Goal: Task Accomplishment & Management: Manage account settings

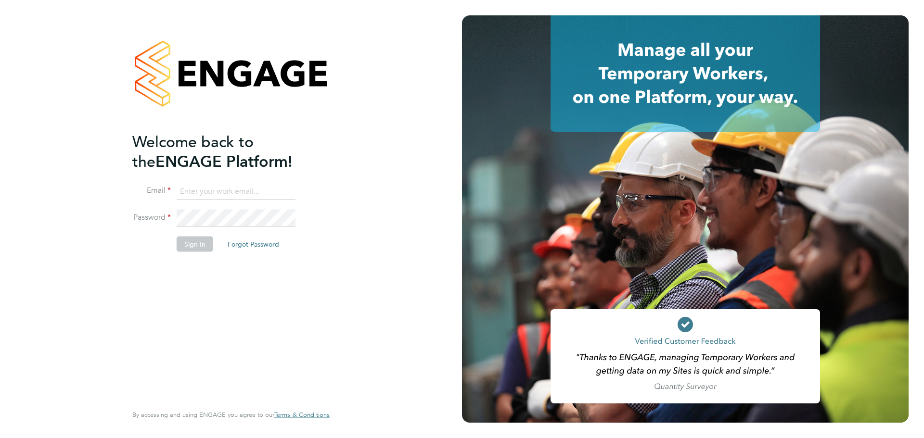
click at [258, 190] on input at bounding box center [236, 191] width 119 height 17
type input "adam.smith@vistry.co.uk"
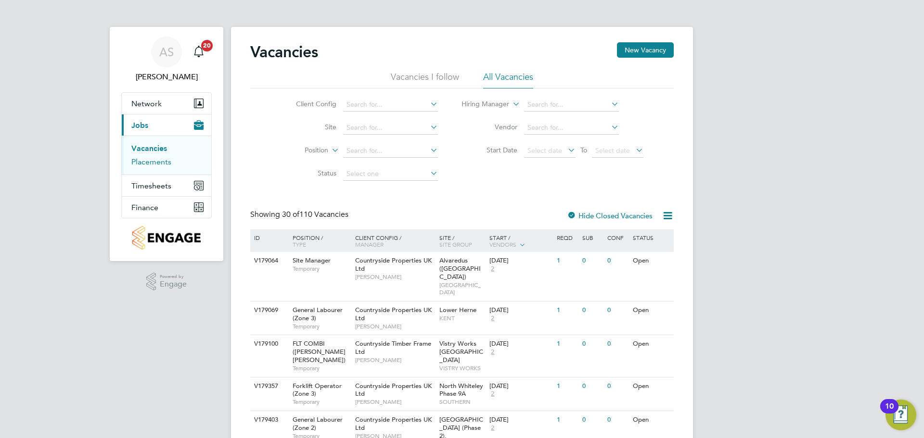
click at [149, 162] on link "Placements" at bounding box center [151, 161] width 40 height 9
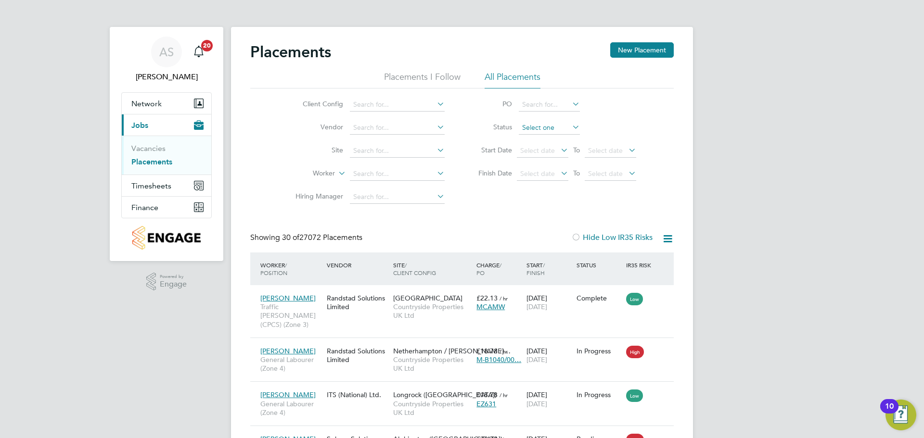
click at [553, 131] on input at bounding box center [549, 127] width 61 height 13
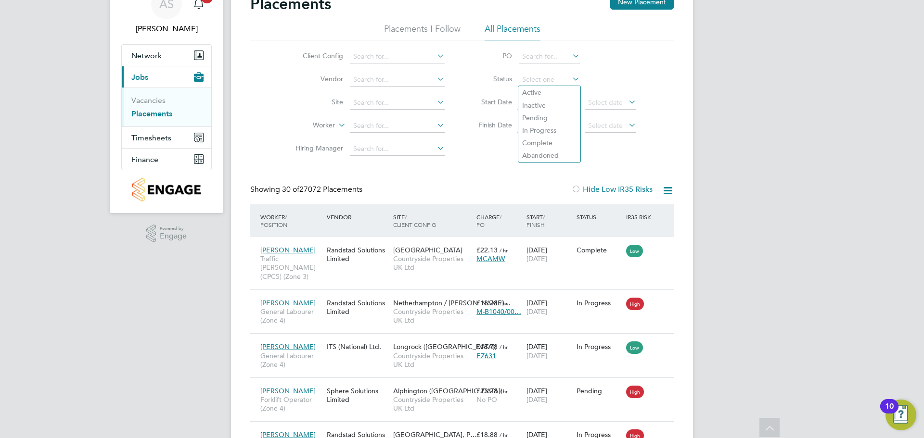
click at [663, 155] on div "Client Config Vendor Site Worker Hiring Manager PO Status Start Date Select dat…" at bounding box center [461, 100] width 423 height 120
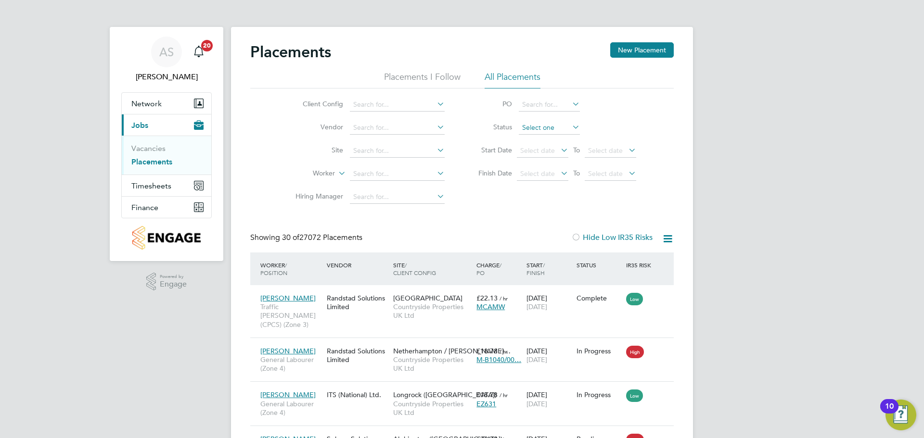
click at [566, 128] on input at bounding box center [549, 127] width 61 height 13
click at [592, 128] on li "Status" at bounding box center [552, 127] width 191 height 23
click at [570, 127] on icon at bounding box center [570, 126] width 0 height 13
click at [570, 128] on icon at bounding box center [570, 126] width 0 height 13
click at [543, 128] on input at bounding box center [549, 127] width 61 height 13
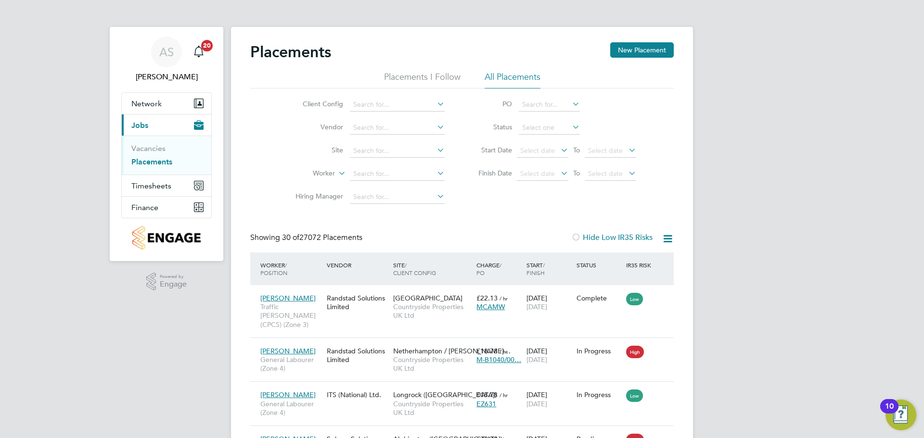
click at [549, 139] on li "Active" at bounding box center [549, 141] width 62 height 13
type input "Active"
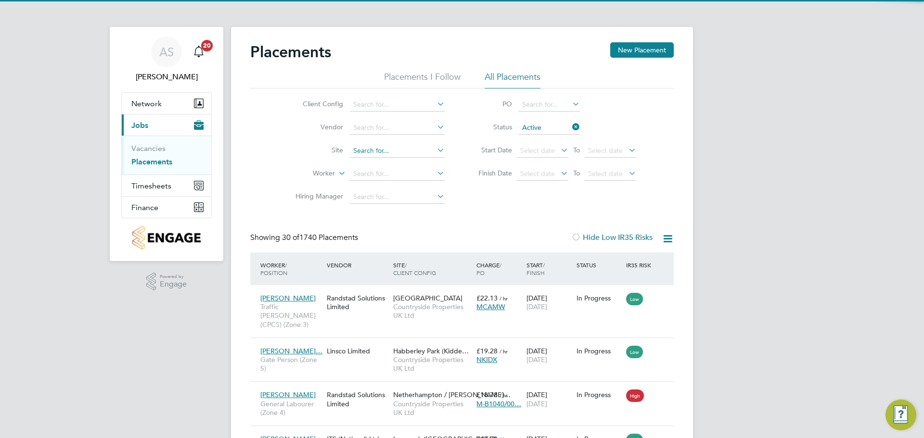
scroll to position [36, 84]
click at [391, 153] on input at bounding box center [397, 150] width 95 height 13
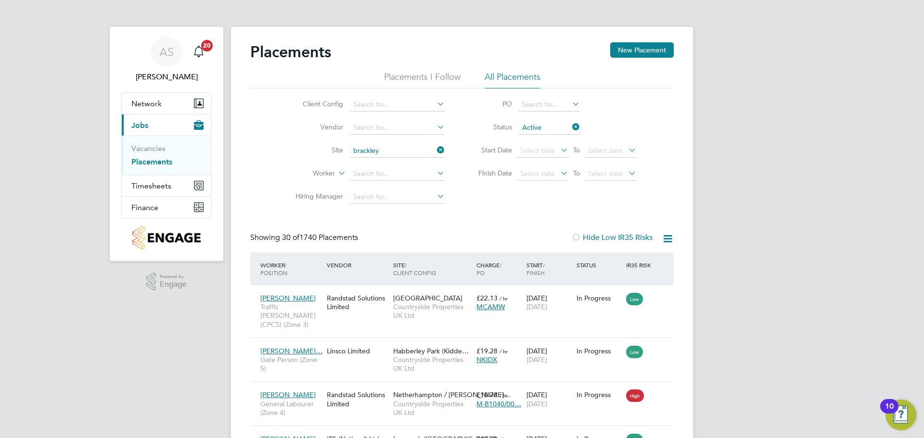
click at [421, 166] on li "Brackley Golf Club" at bounding box center [405, 163] width 112 height 13
type input "Brackley Golf Club"
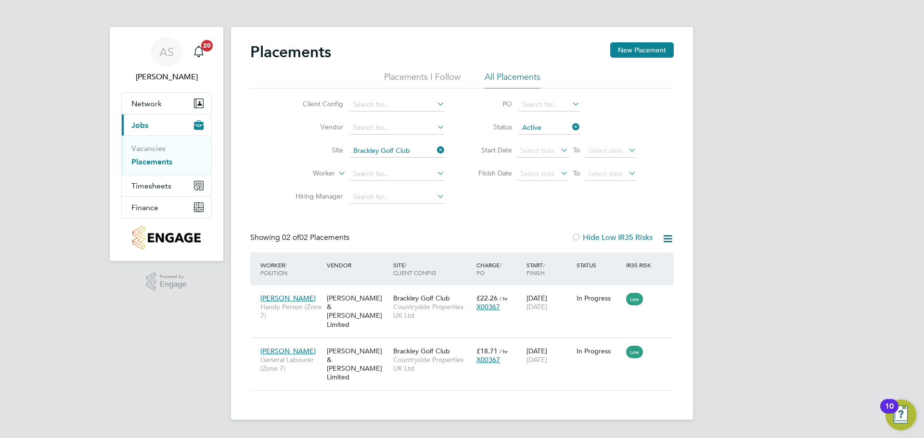
click at [570, 127] on icon at bounding box center [570, 126] width 0 height 13
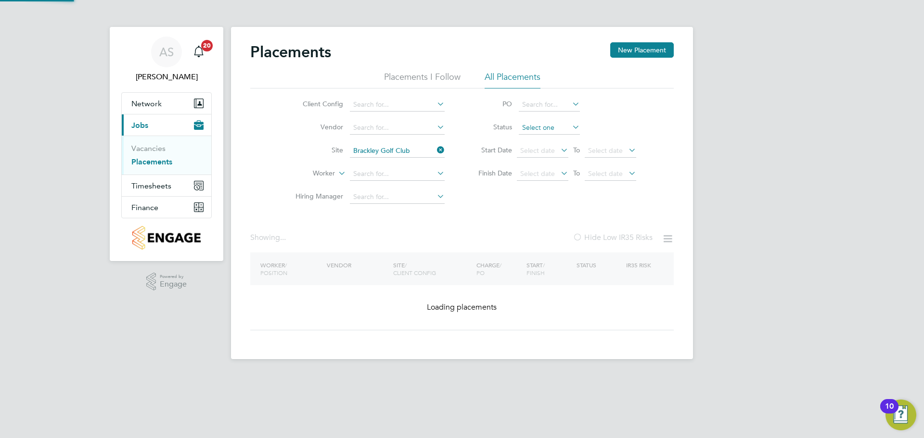
click at [564, 127] on input at bounding box center [549, 127] width 61 height 13
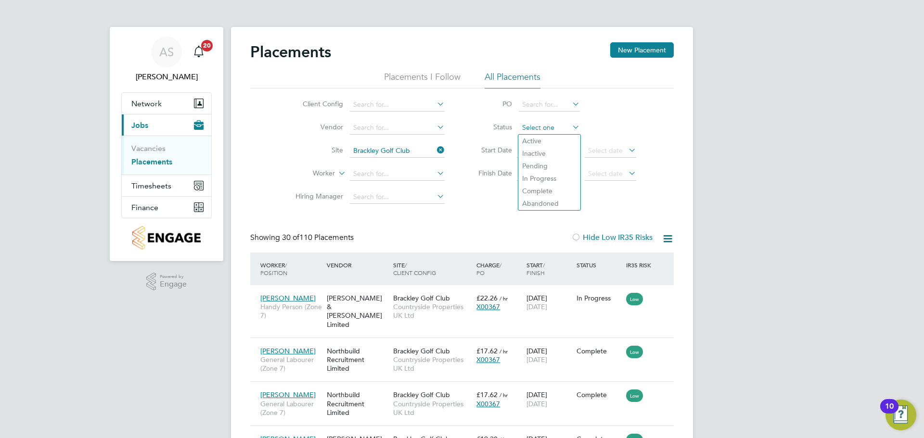
click at [564, 127] on input at bounding box center [549, 127] width 61 height 13
click at [558, 166] on li "Pending" at bounding box center [549, 166] width 62 height 13
type input "Pending"
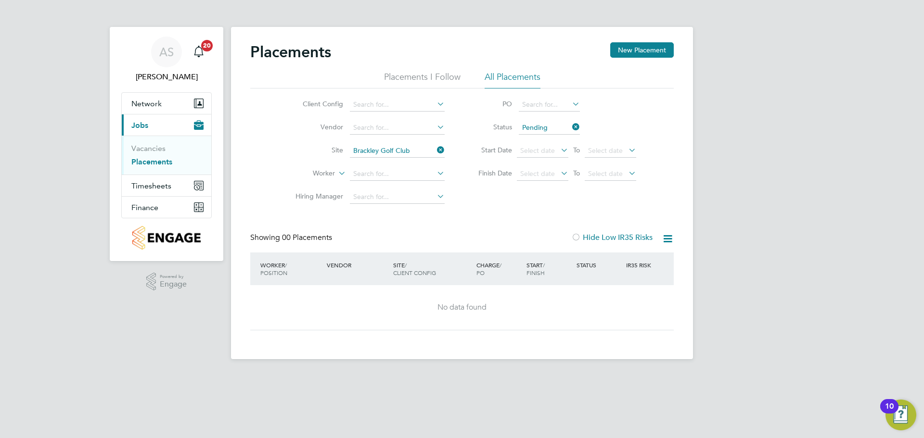
click at [570, 126] on icon at bounding box center [570, 126] width 0 height 13
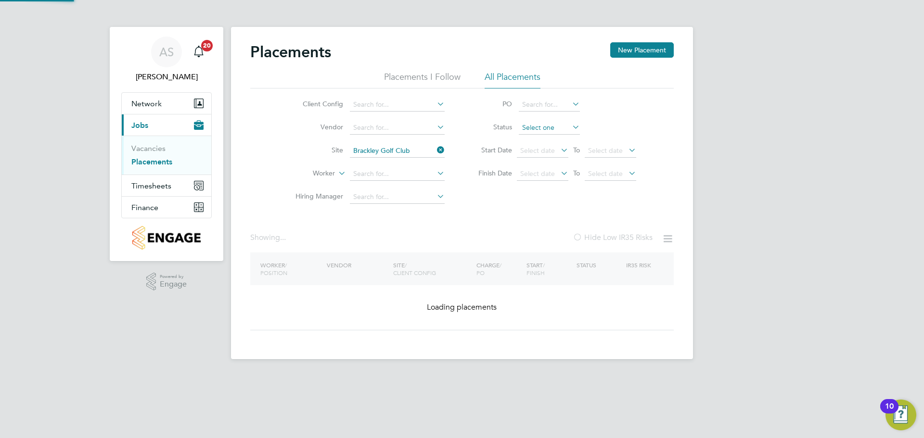
click at [560, 127] on input at bounding box center [549, 127] width 61 height 13
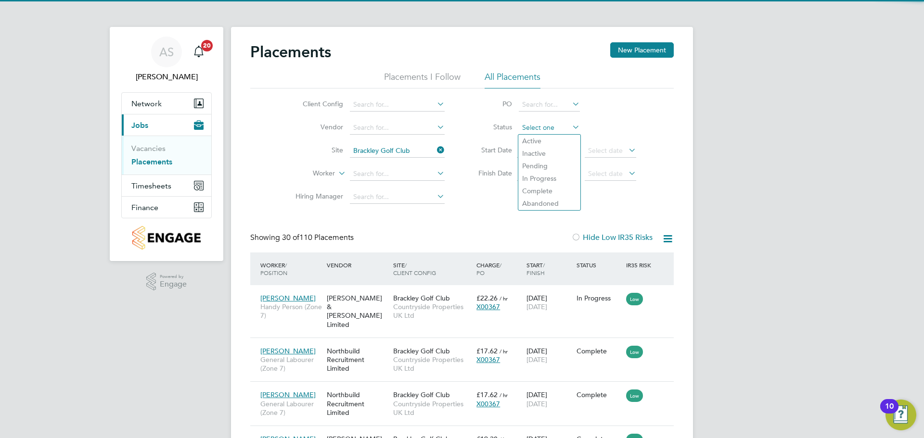
click at [561, 128] on input at bounding box center [549, 127] width 61 height 13
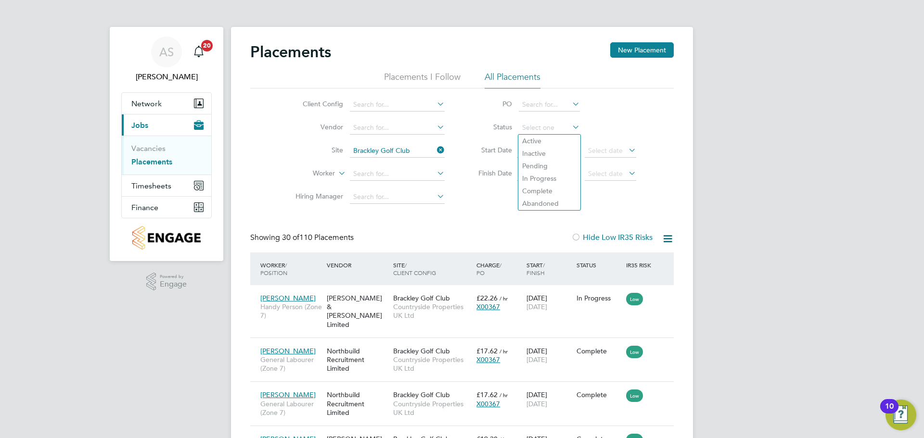
click at [486, 191] on div "Client Config Vendor Site Brackley Golf Club Worker Hiring Manager PO Status St…" at bounding box center [461, 149] width 423 height 120
click at [546, 150] on span "Select date" at bounding box center [537, 150] width 35 height 9
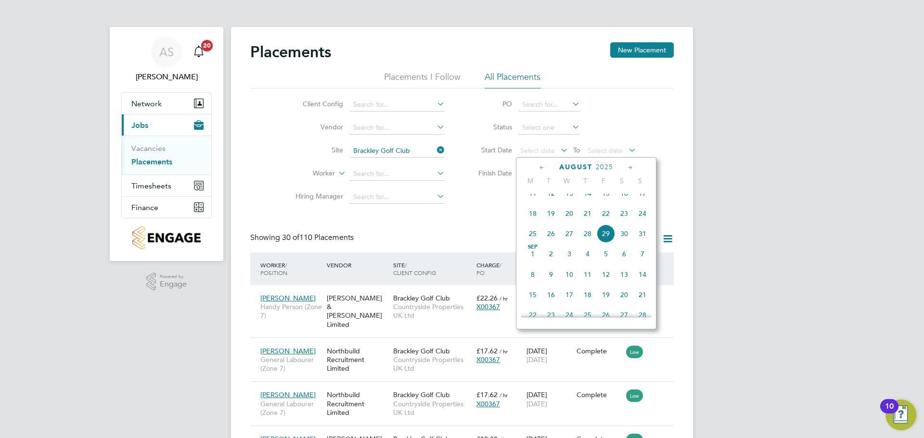
click at [569, 263] on span "3" at bounding box center [569, 254] width 18 height 18
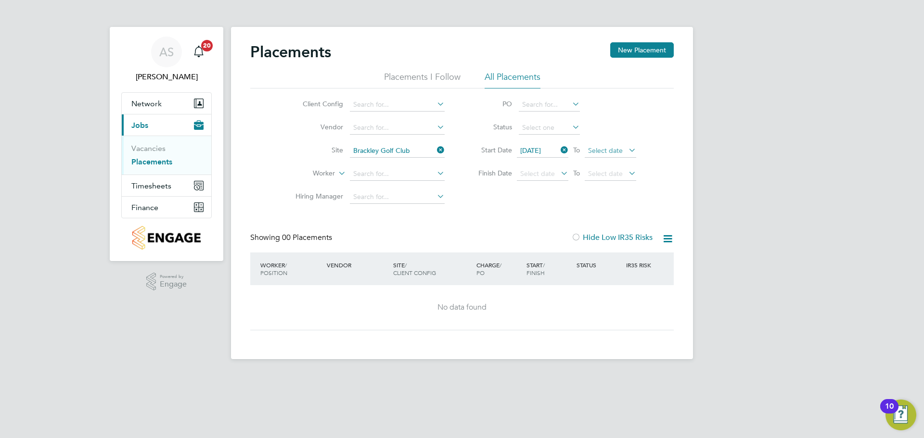
click at [621, 151] on span "Select date" at bounding box center [605, 150] width 35 height 9
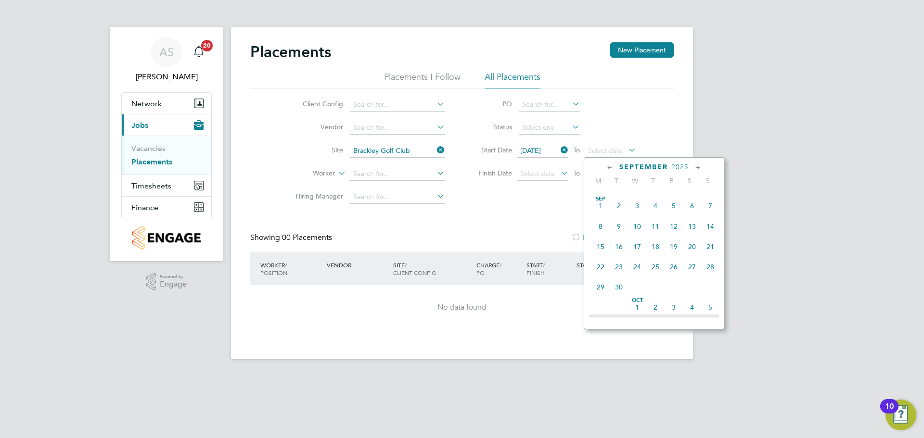
click at [708, 275] on span "28" at bounding box center [710, 267] width 18 height 18
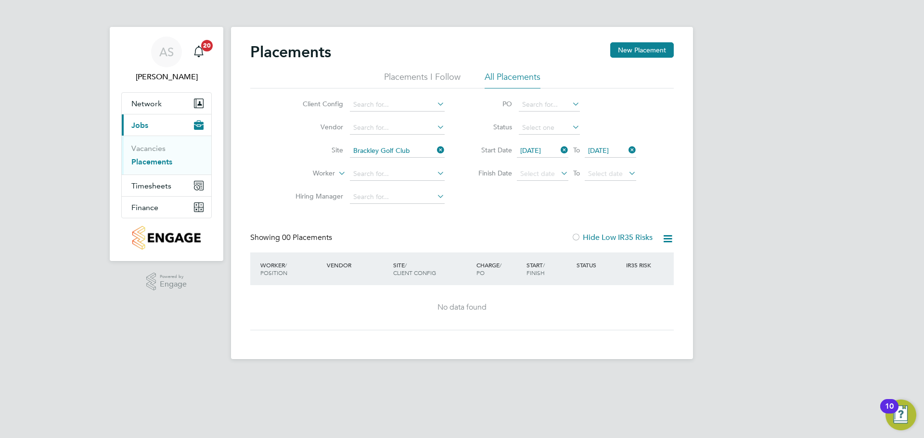
click at [559, 151] on icon at bounding box center [559, 149] width 0 height 13
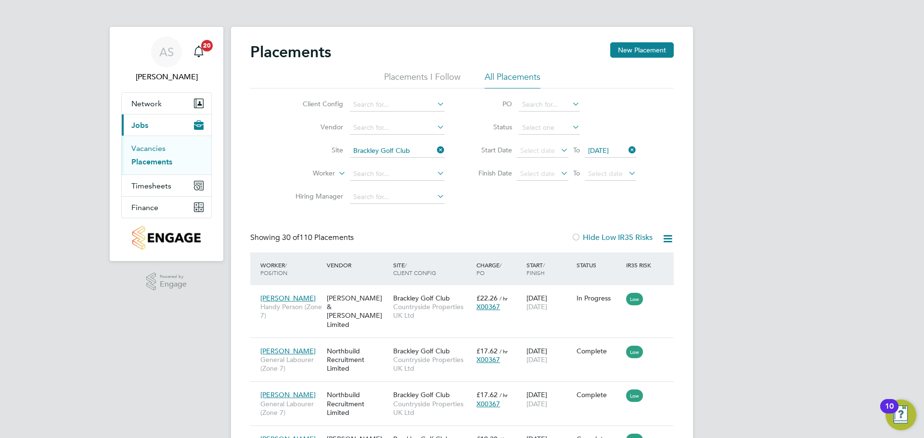
click at [154, 146] on link "Vacancies" at bounding box center [148, 148] width 34 height 9
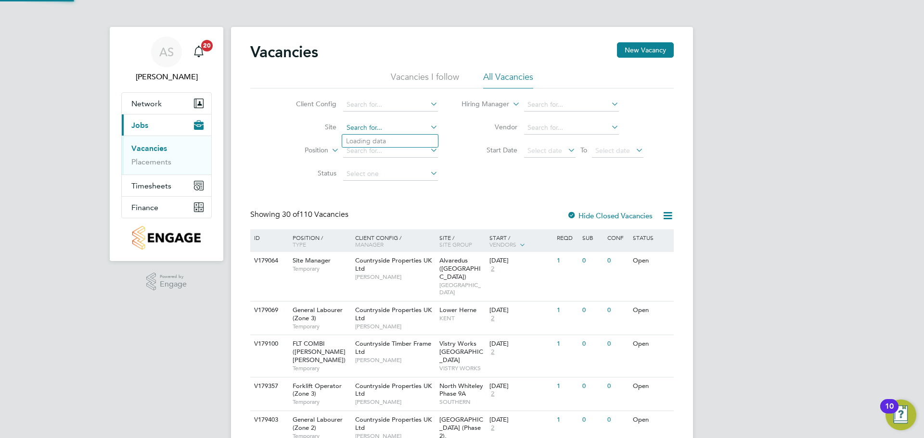
click at [397, 128] on input at bounding box center [390, 127] width 95 height 13
click at [398, 142] on li "Brackley Golf Club" at bounding box center [398, 141] width 112 height 13
type input "Brackley Golf Club"
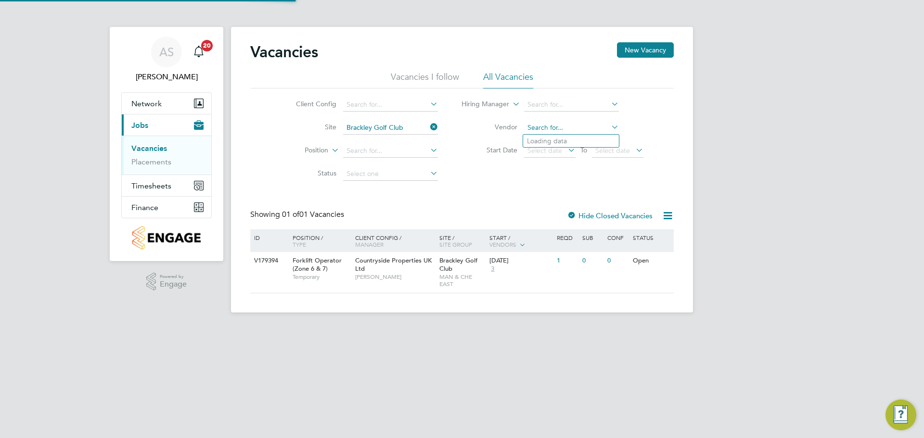
click at [574, 129] on input at bounding box center [571, 127] width 95 height 13
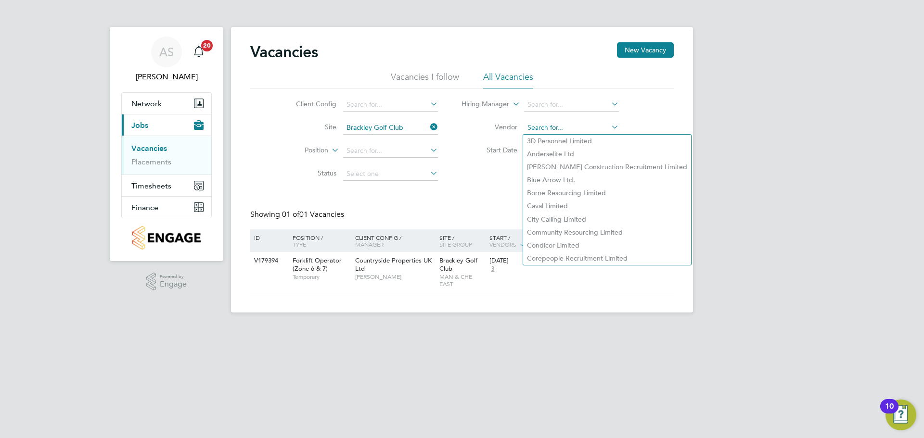
click at [583, 127] on input at bounding box center [571, 127] width 95 height 13
click at [632, 124] on li "Vendor" at bounding box center [552, 127] width 205 height 23
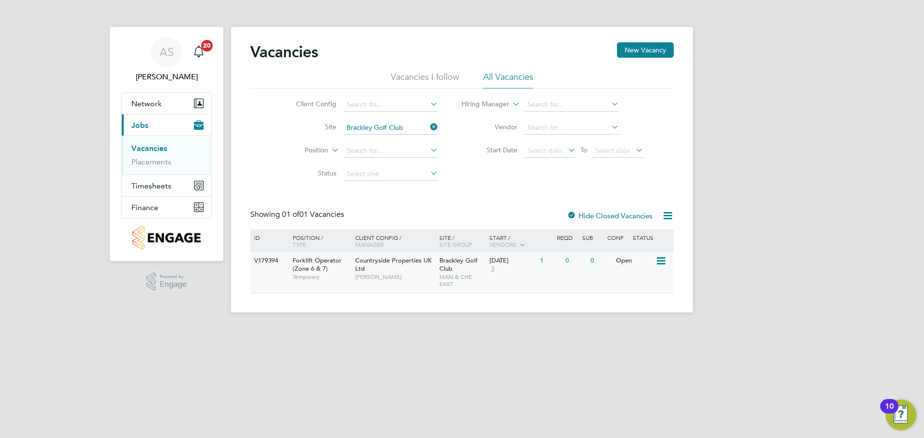
click at [437, 262] on div "Brackley Golf Club MAN & CHE EAST" at bounding box center [462, 272] width 51 height 41
click at [428, 126] on icon at bounding box center [428, 126] width 0 height 13
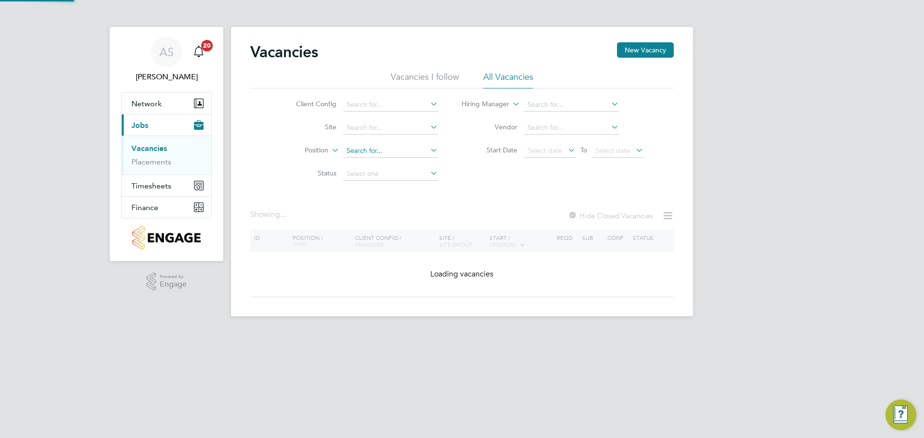
click at [400, 150] on input at bounding box center [390, 150] width 95 height 13
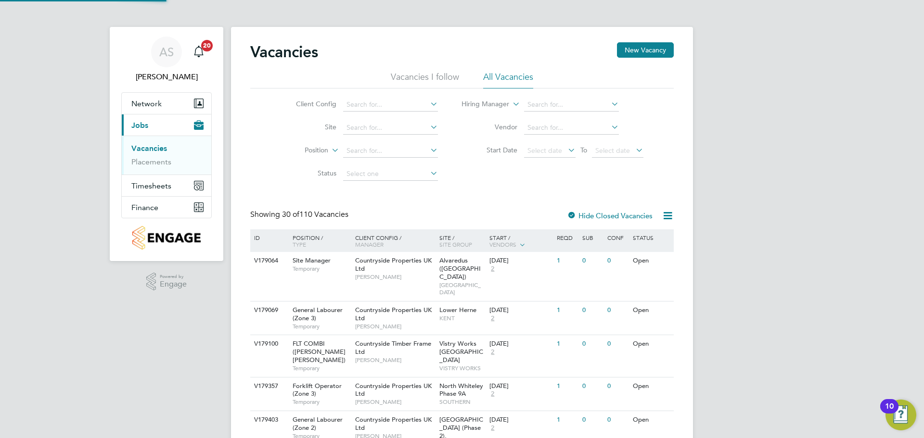
click at [493, 161] on li "Start Date Select date To Select date" at bounding box center [552, 151] width 205 height 23
click at [160, 159] on link "Placements" at bounding box center [151, 161] width 40 height 9
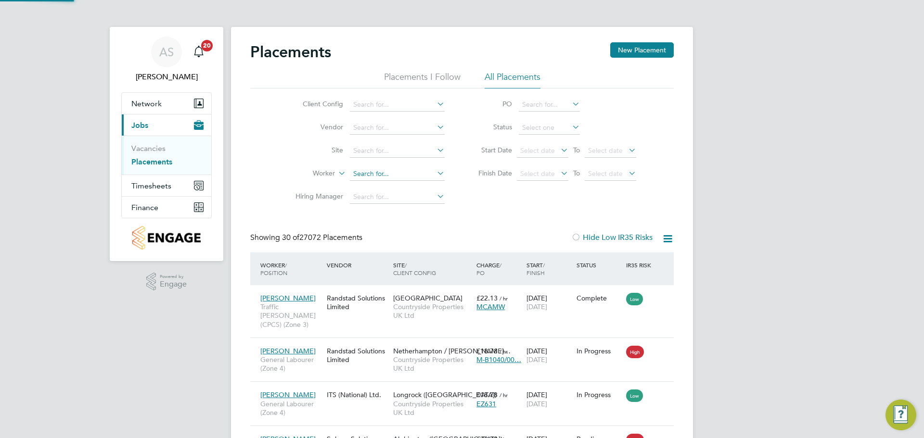
click at [396, 177] on input at bounding box center [397, 173] width 95 height 13
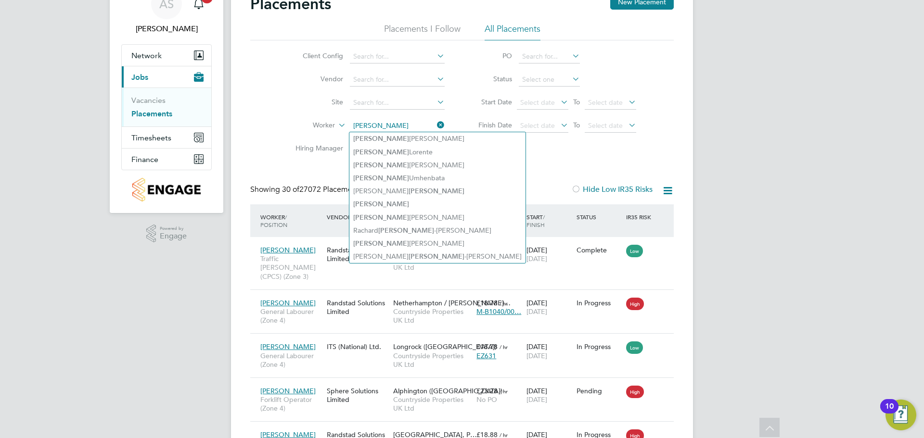
type input "[PERSON_NAME]"
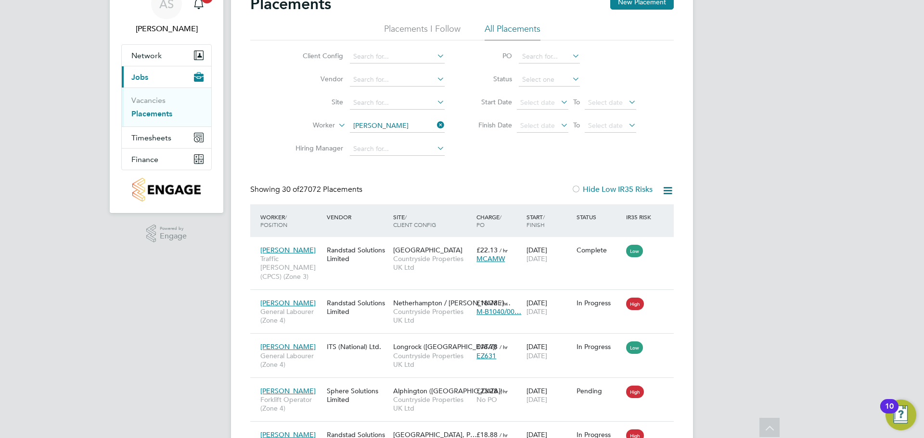
click at [419, 101] on input at bounding box center [397, 102] width 95 height 13
click at [414, 116] on li "Brackley Golf Club" at bounding box center [405, 115] width 112 height 13
type input "Brackley Golf Club"
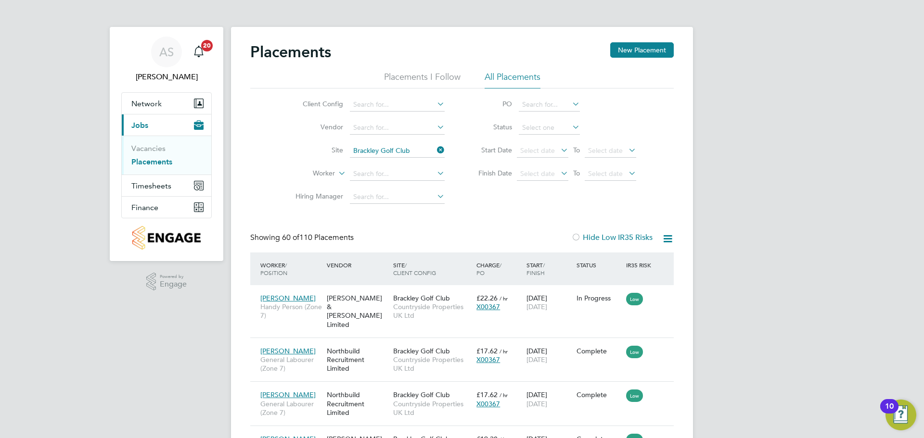
click at [276, 266] on div "Worker / Position" at bounding box center [291, 268] width 66 height 25
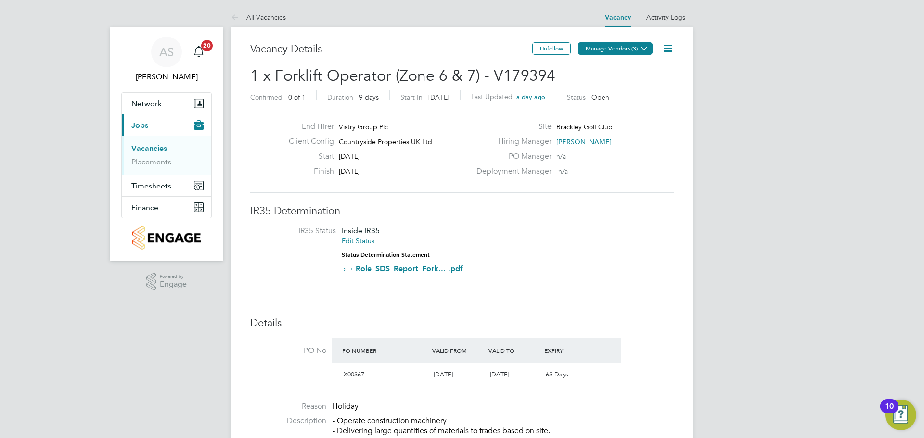
click at [629, 50] on button "Manage Vendors (3)" at bounding box center [615, 48] width 75 height 13
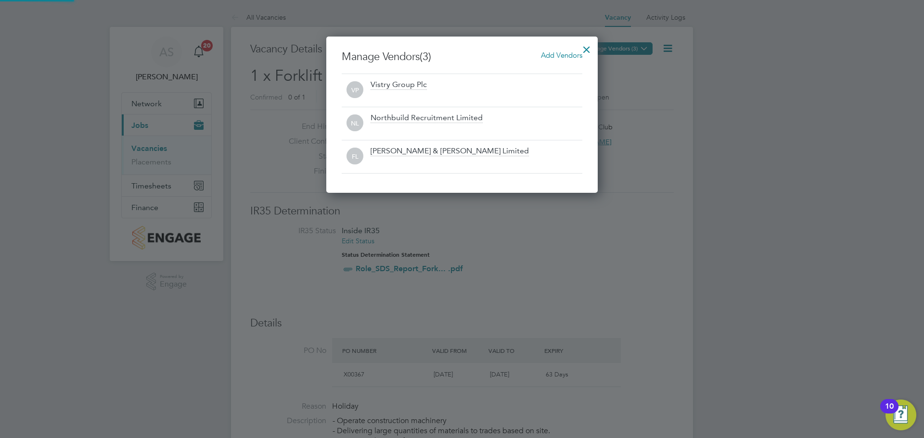
scroll to position [156, 272]
click at [643, 97] on div at bounding box center [462, 219] width 924 height 438
click at [586, 49] on div at bounding box center [586, 46] width 17 height 17
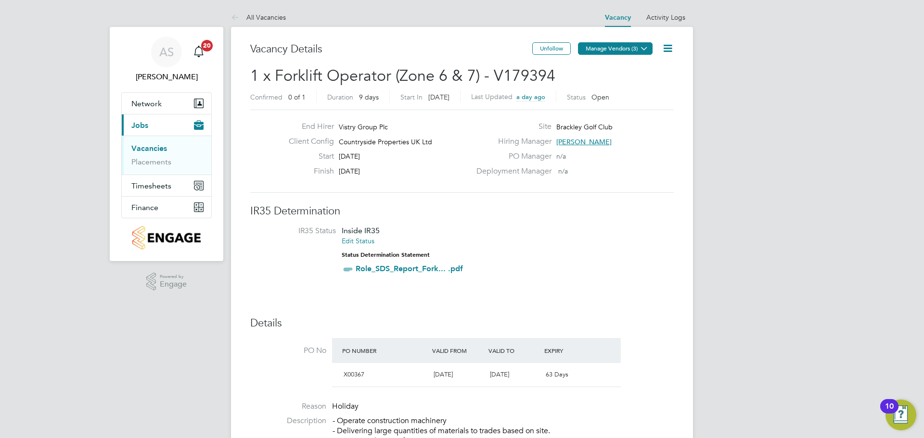
click at [614, 51] on button "Manage Vendors (3)" at bounding box center [615, 48] width 75 height 13
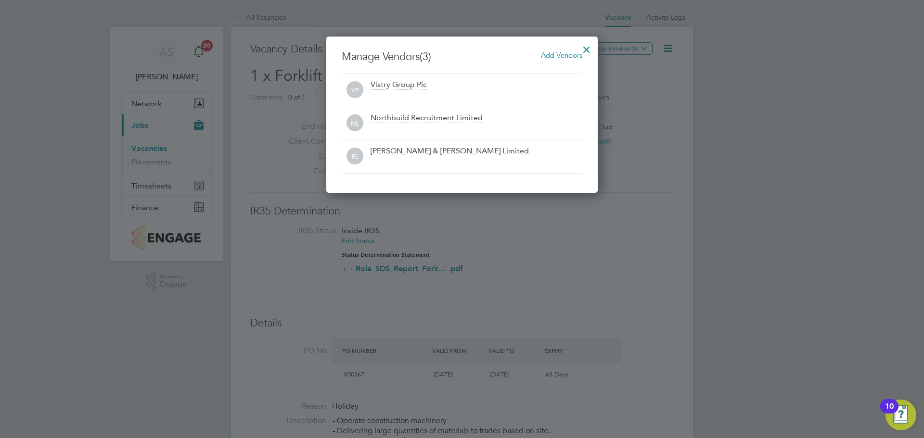
click at [389, 61] on h3 "Manage Vendors (3) Add Vendors" at bounding box center [462, 57] width 241 height 14
click at [585, 48] on div at bounding box center [586, 46] width 17 height 17
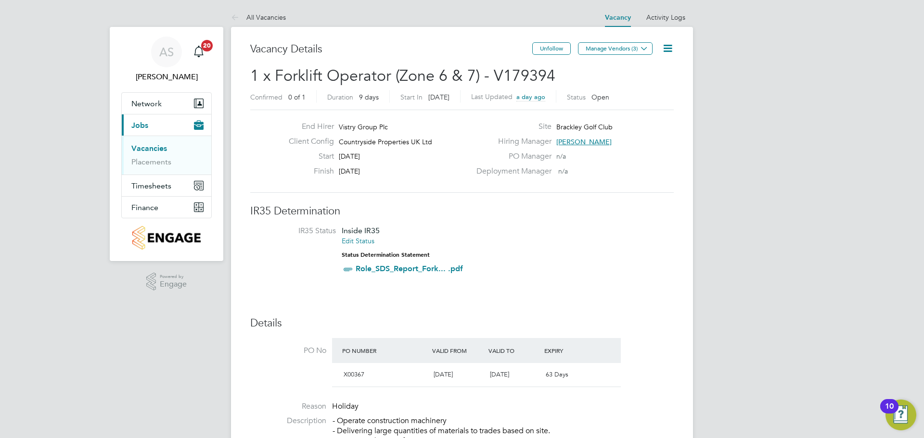
click at [669, 51] on icon at bounding box center [668, 48] width 12 height 12
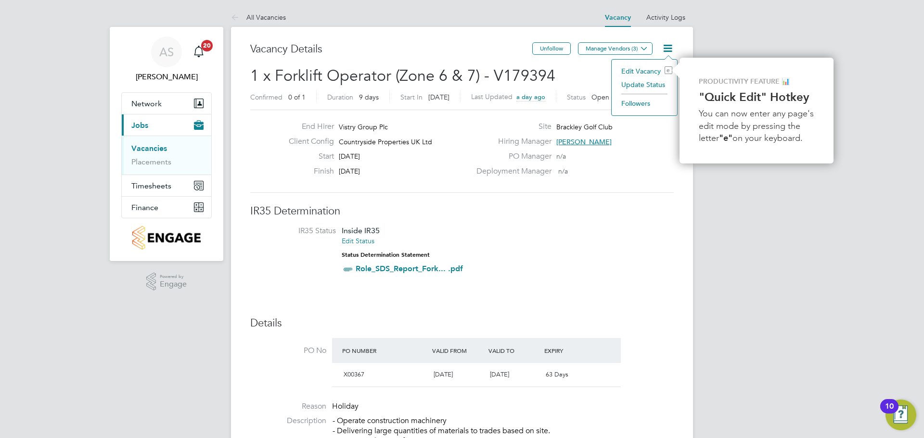
click at [648, 70] on li "Edit Vacancy e" at bounding box center [644, 70] width 56 height 13
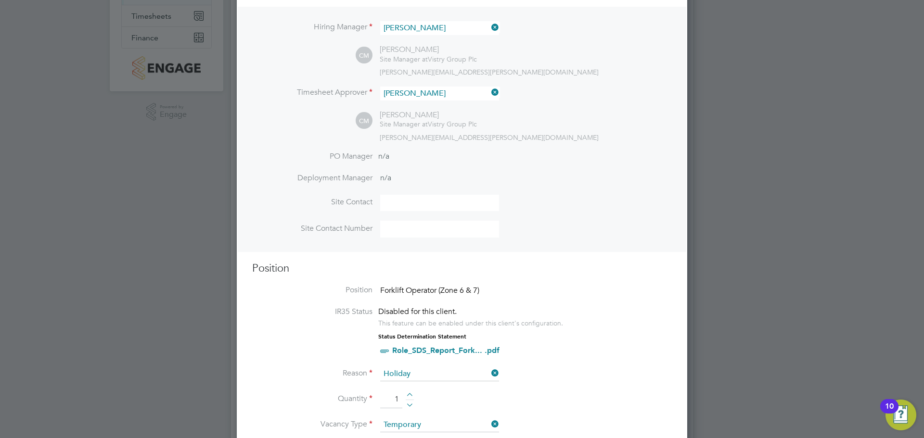
scroll to position [0, 0]
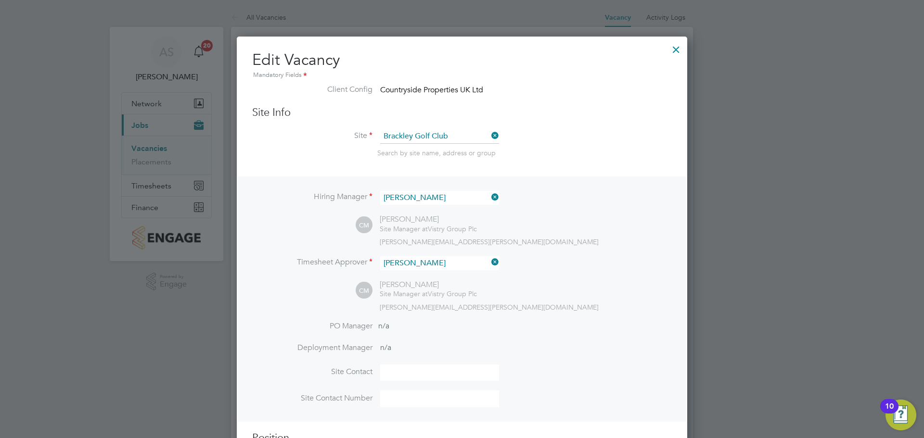
click at [676, 51] on div at bounding box center [675, 46] width 17 height 17
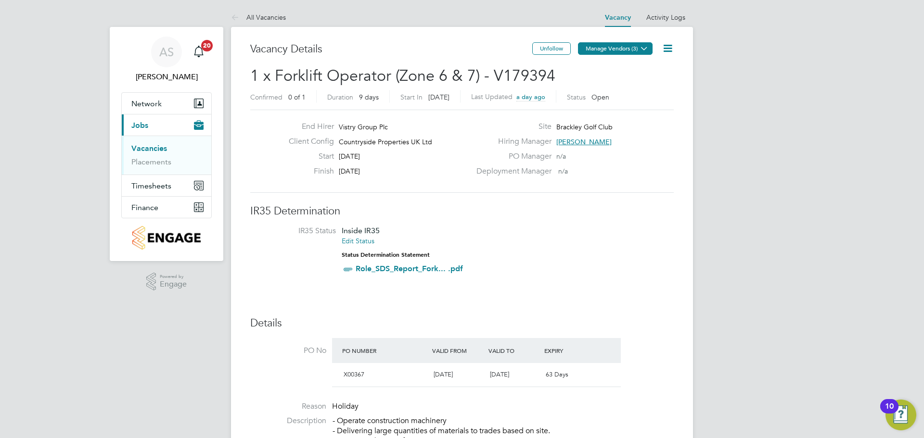
click at [619, 51] on button "Manage Vendors (3)" at bounding box center [615, 48] width 75 height 13
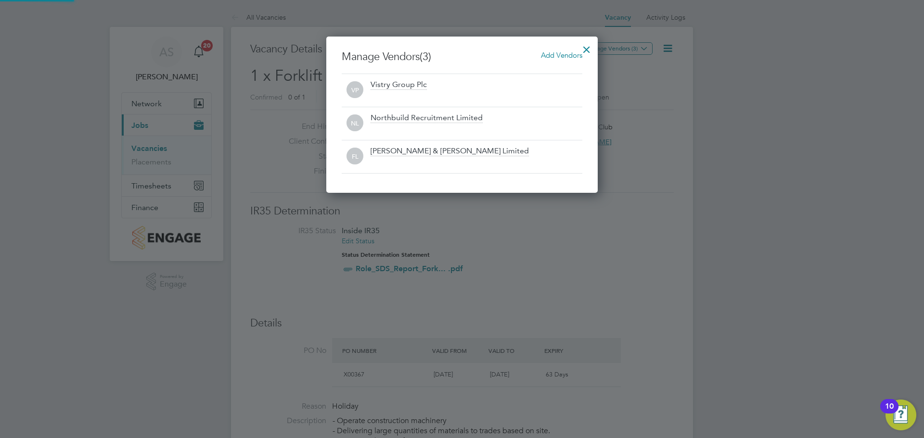
scroll to position [156, 272]
click at [484, 157] on div "[PERSON_NAME] & [PERSON_NAME] Limited" at bounding box center [476, 156] width 212 height 21
click at [352, 157] on span "FL" at bounding box center [354, 156] width 17 height 17
click at [523, 122] on div "Northbuild Recruitment Limited" at bounding box center [476, 123] width 212 height 21
click at [588, 50] on div at bounding box center [586, 46] width 17 height 17
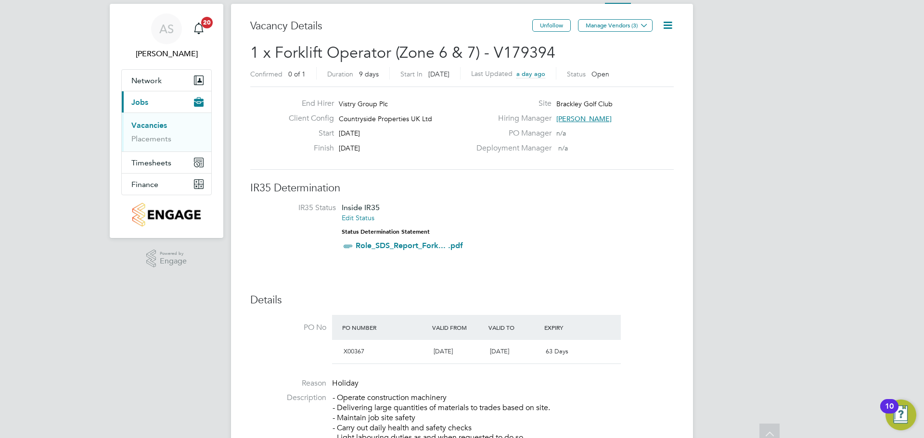
scroll to position [0, 0]
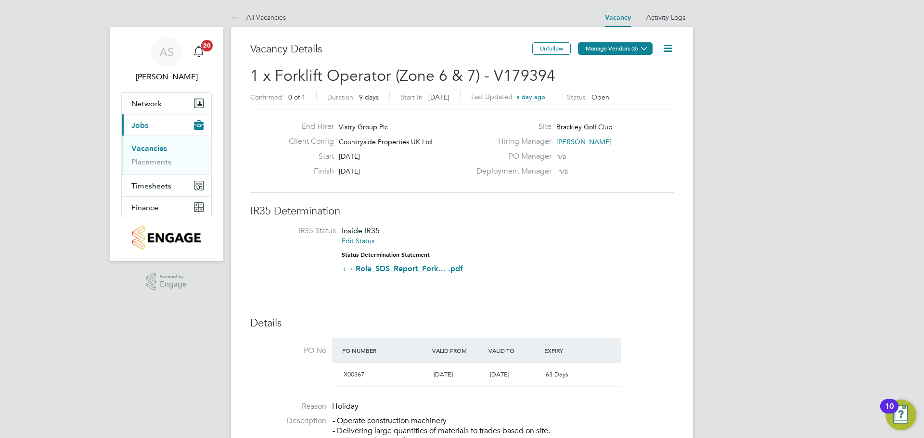
click at [648, 52] on icon at bounding box center [643, 48] width 7 height 7
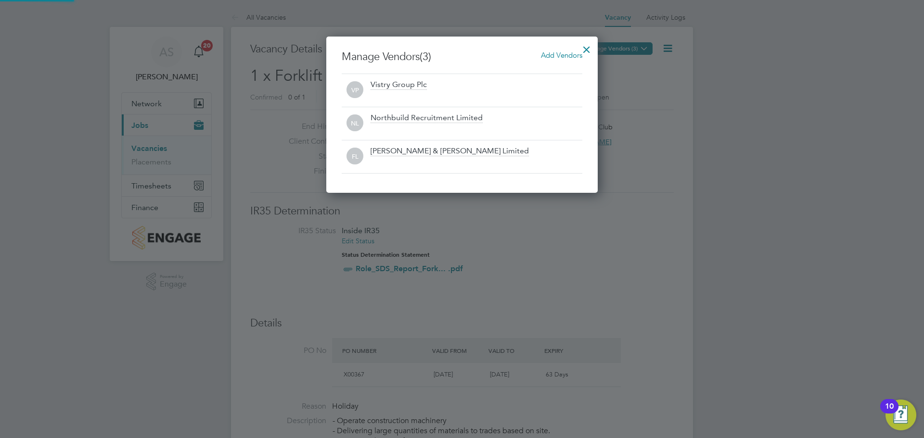
scroll to position [156, 272]
drag, startPoint x: 476, startPoint y: 151, endPoint x: 353, endPoint y: 148, distance: 123.7
click at [353, 148] on div "FL Fawkes & Reece Limited" at bounding box center [462, 156] width 241 height 21
click at [496, 160] on div at bounding box center [476, 163] width 212 height 10
click at [587, 50] on div at bounding box center [586, 46] width 17 height 17
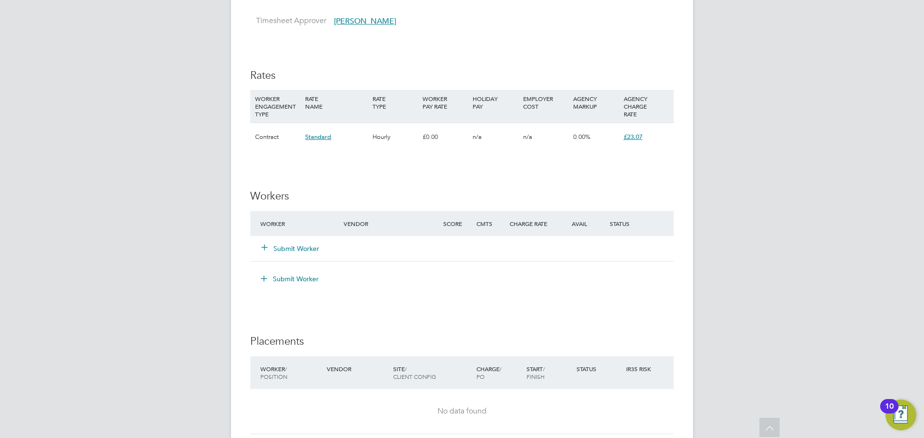
scroll to position [0, 0]
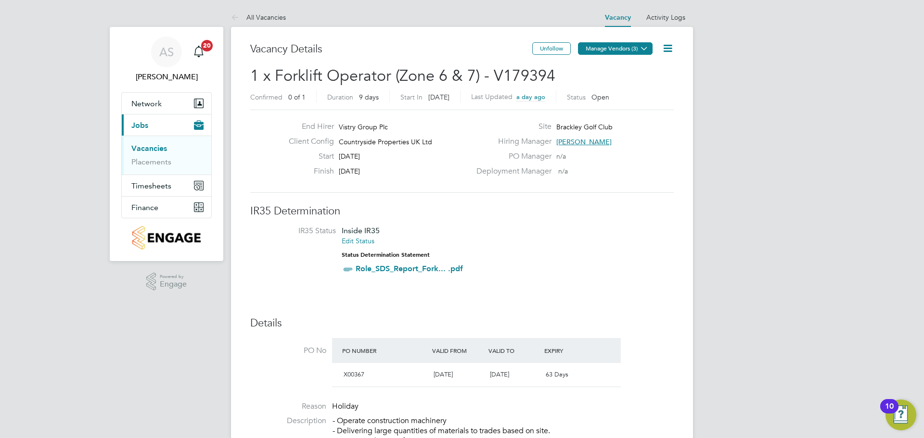
click at [633, 48] on button "Manage Vendors (3)" at bounding box center [615, 48] width 75 height 13
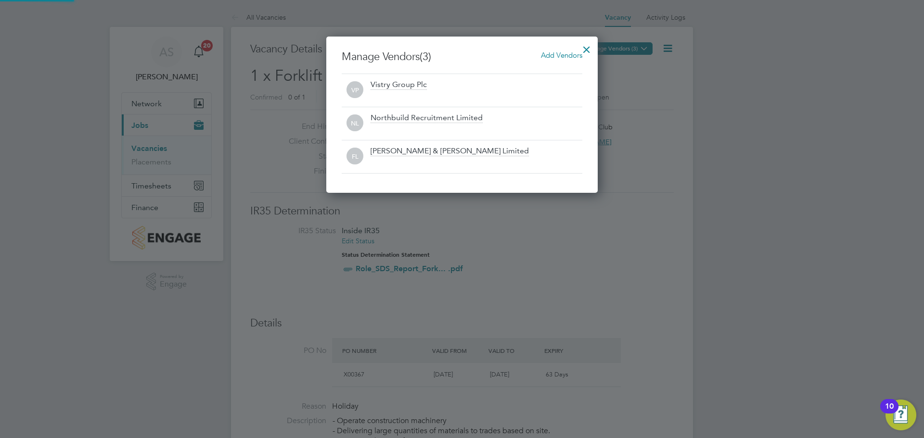
scroll to position [156, 272]
click at [643, 49] on div at bounding box center [462, 219] width 924 height 438
click at [580, 50] on div at bounding box center [586, 46] width 17 height 17
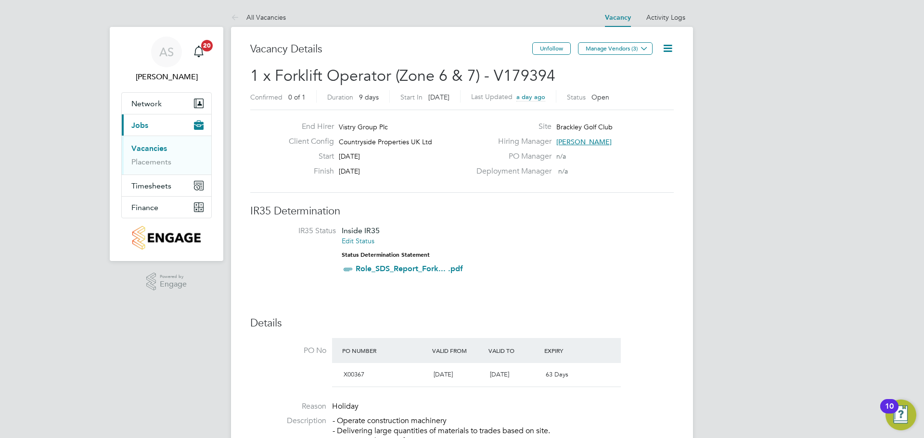
click at [667, 47] on icon at bounding box center [668, 48] width 12 height 12
click at [656, 69] on li "Edit Vacancy e" at bounding box center [644, 70] width 56 height 13
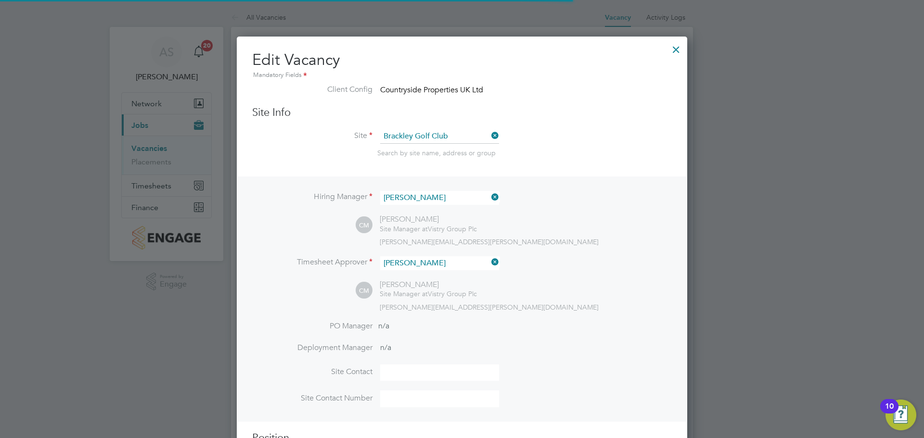
scroll to position [5, 5]
click at [677, 51] on div at bounding box center [675, 46] width 17 height 17
